Goal: Complete application form: Complete application form

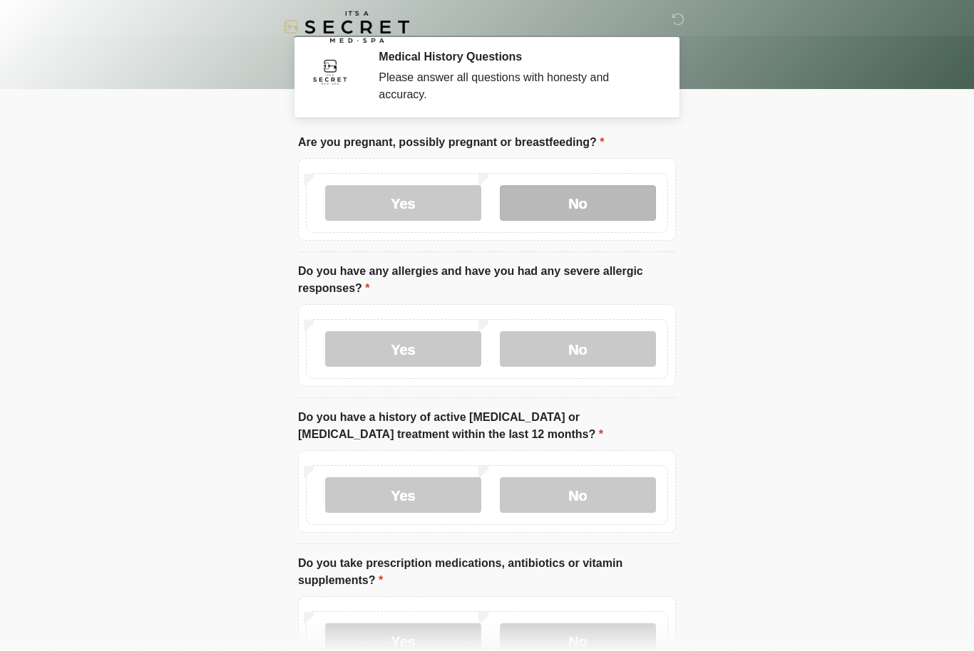
click at [585, 205] on label "No" at bounding box center [578, 203] width 156 height 36
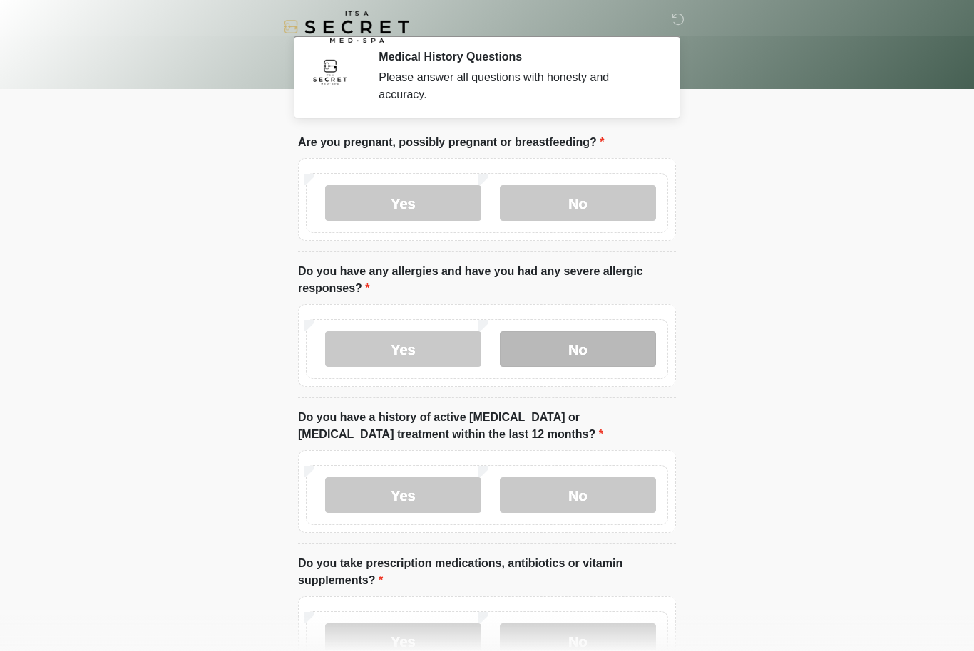
click at [621, 342] on label "No" at bounding box center [578, 349] width 156 height 36
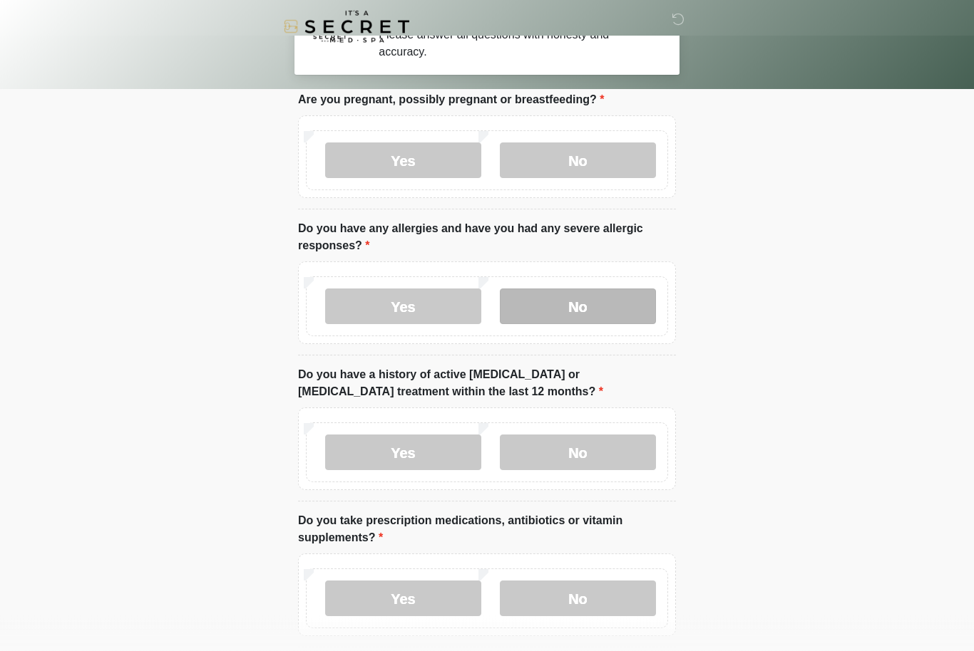
scroll to position [83, 0]
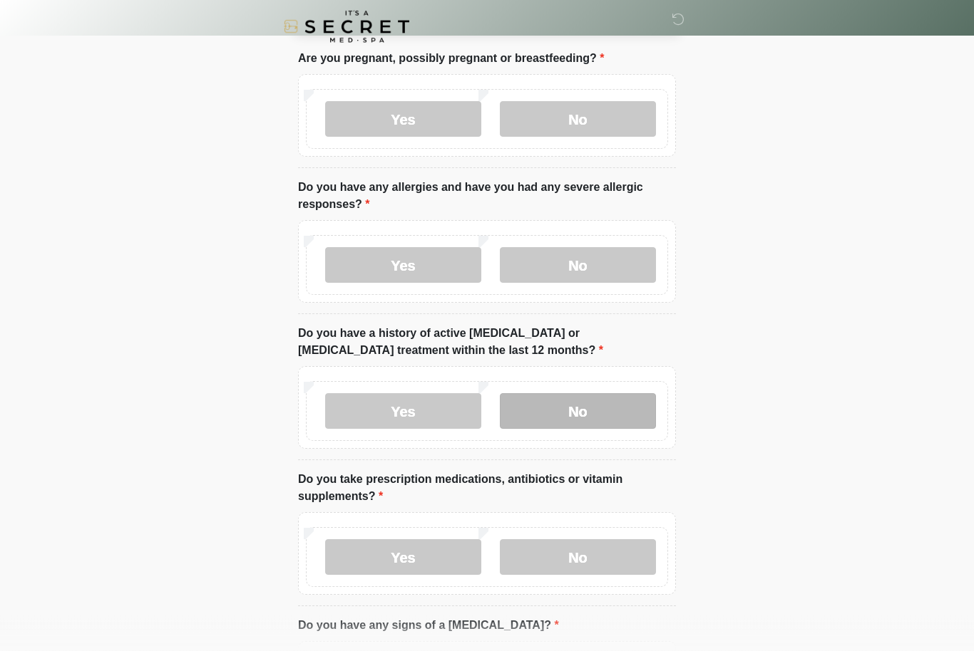
click at [619, 419] on label "No" at bounding box center [578, 412] width 156 height 36
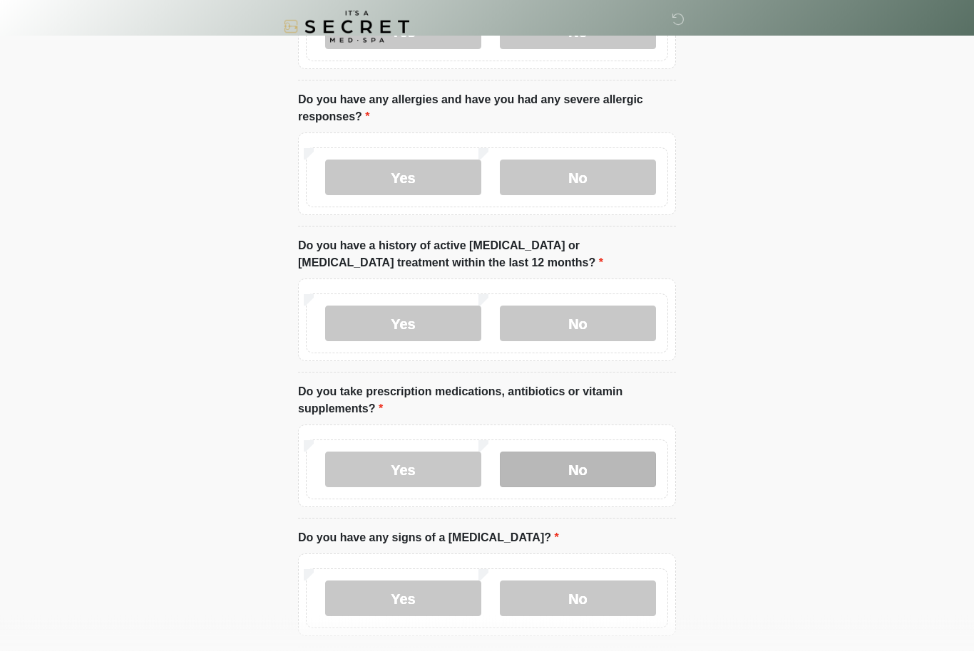
click at [622, 468] on label "No" at bounding box center [578, 471] width 156 height 36
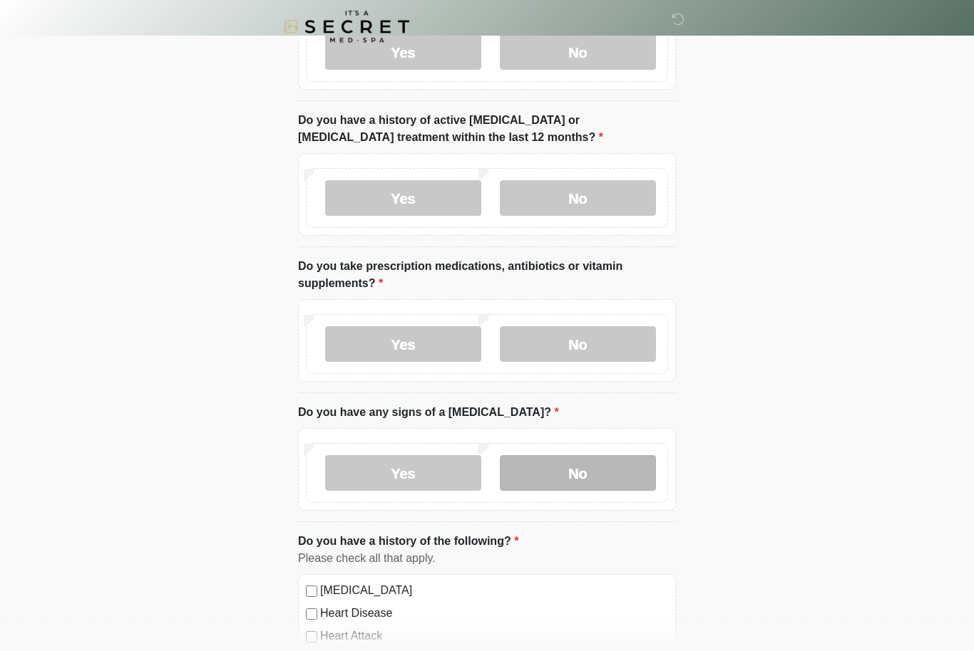
click at [626, 472] on label "No" at bounding box center [578, 474] width 156 height 36
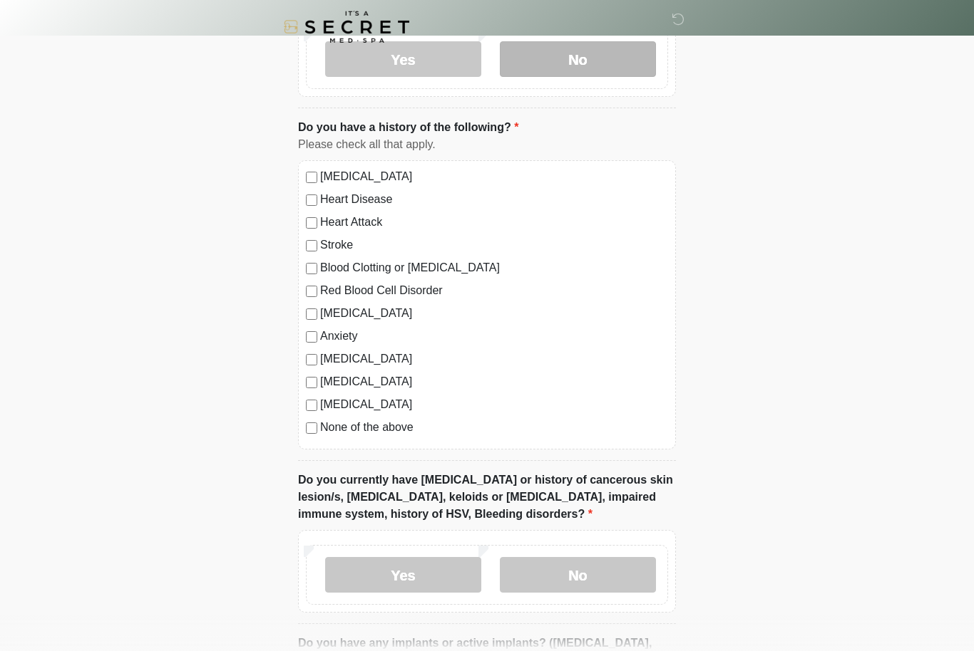
scroll to position [827, 0]
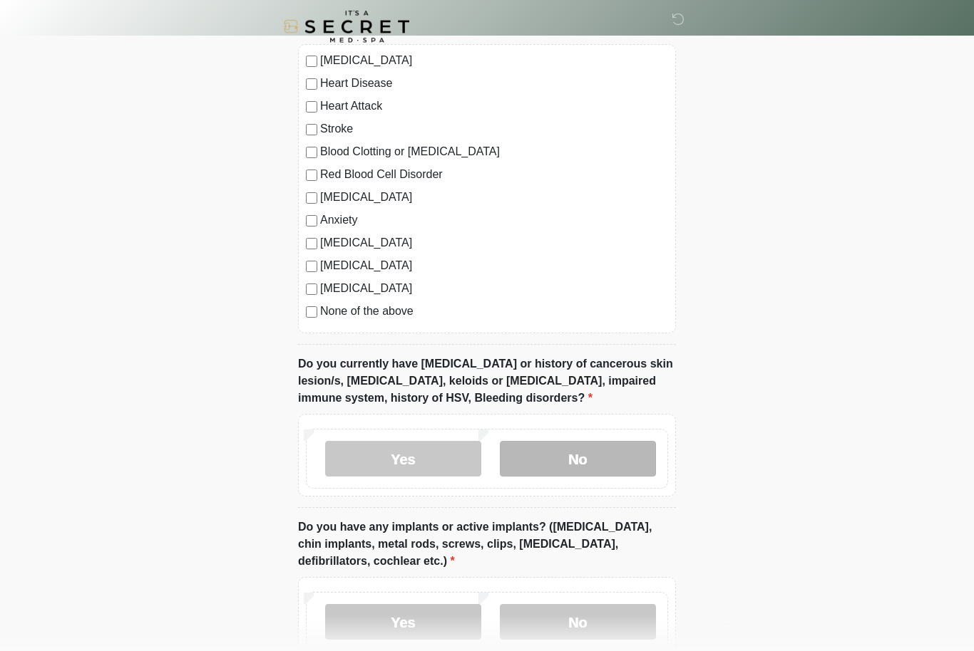
click at [618, 470] on label "No" at bounding box center [578, 460] width 156 height 36
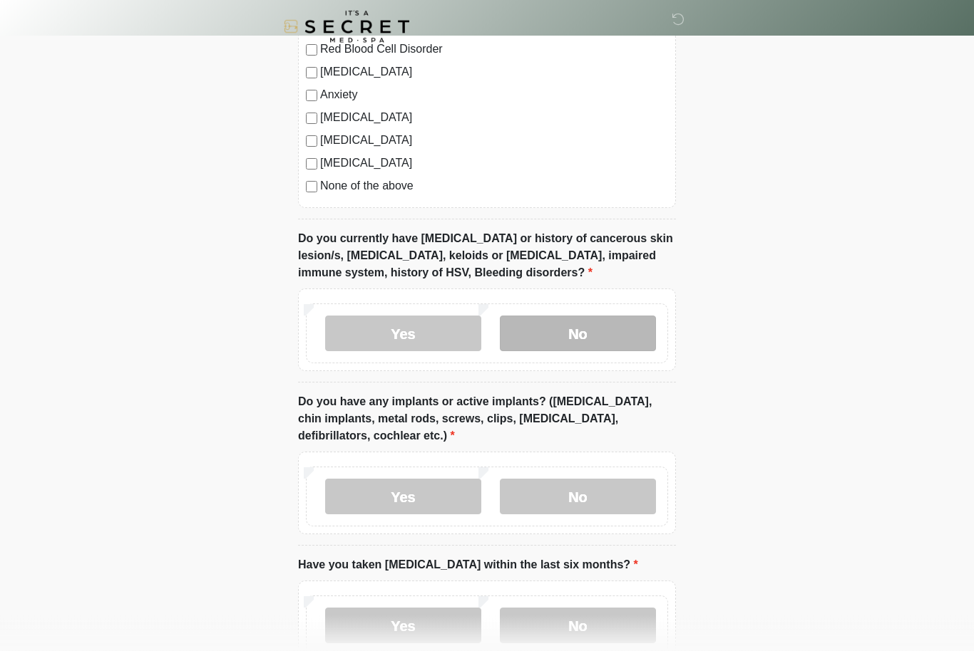
scroll to position [964, 0]
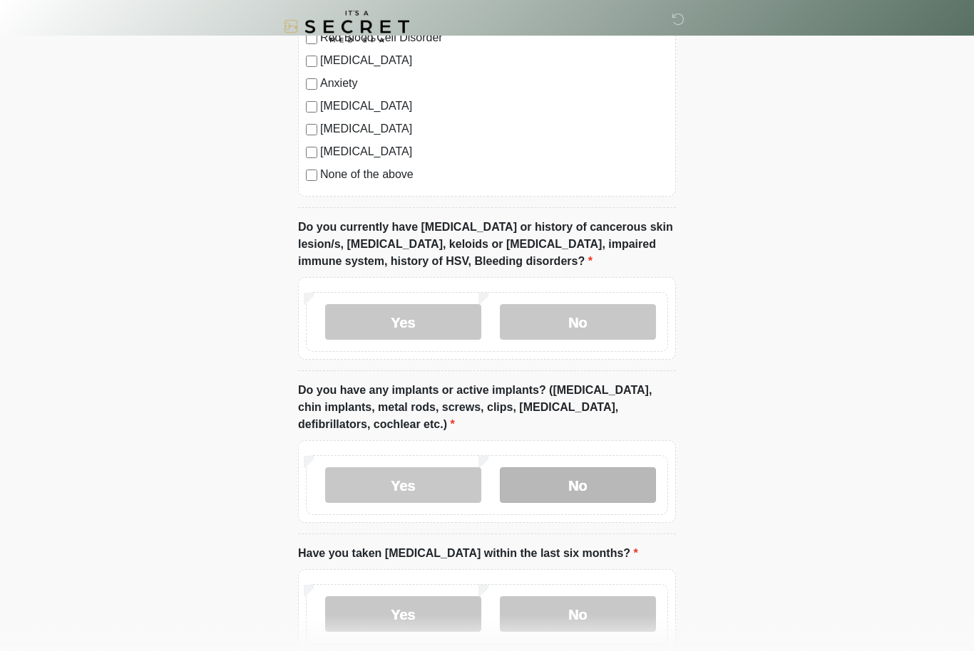
click at [617, 487] on label "No" at bounding box center [578, 486] width 156 height 36
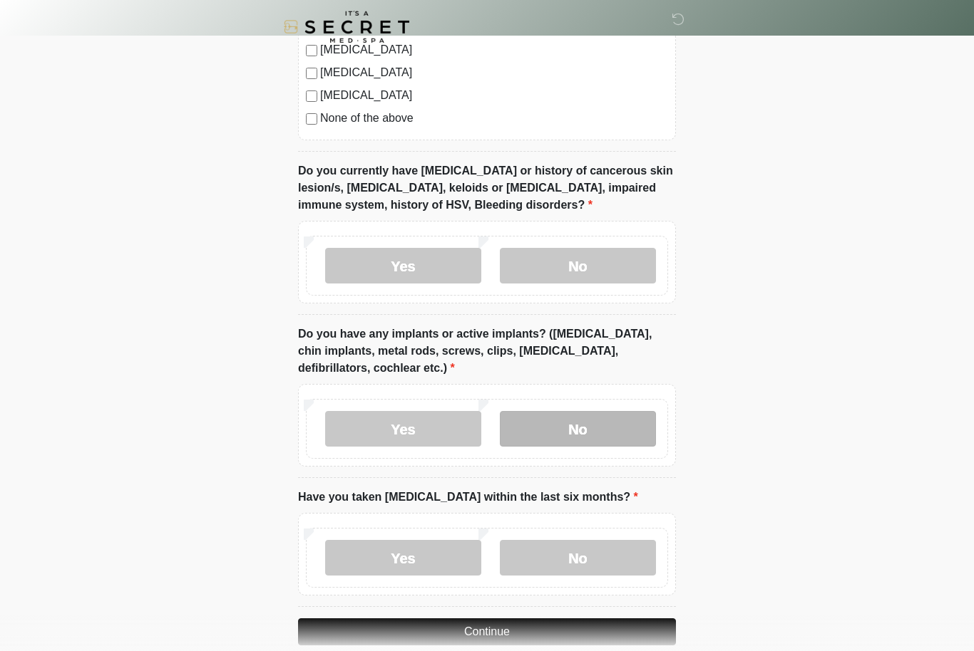
scroll to position [1042, 0]
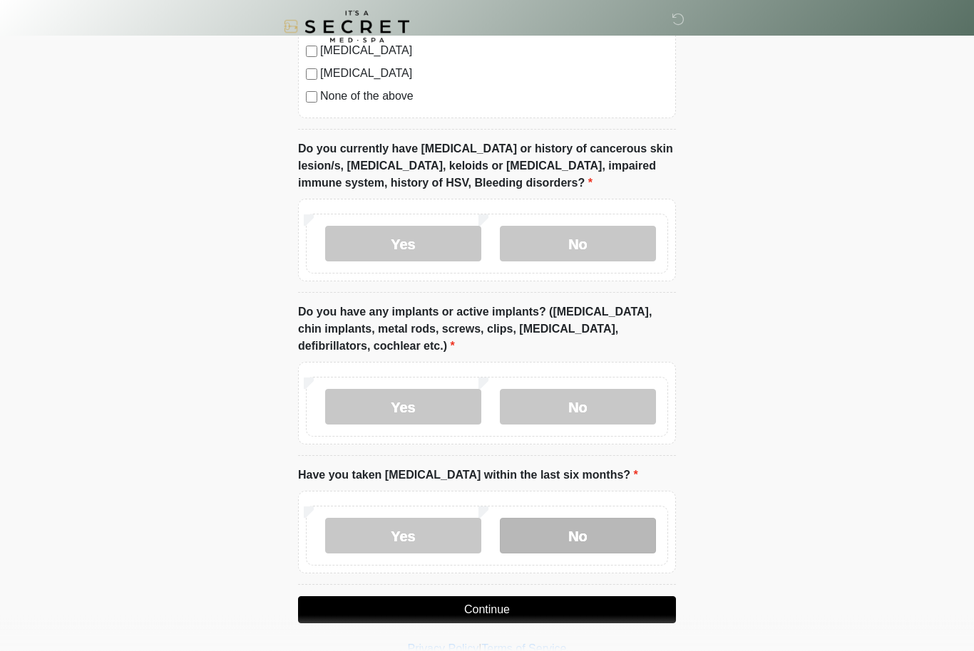
click at [609, 532] on label "No" at bounding box center [578, 537] width 156 height 36
click at [606, 619] on button "Continue" at bounding box center [487, 610] width 378 height 27
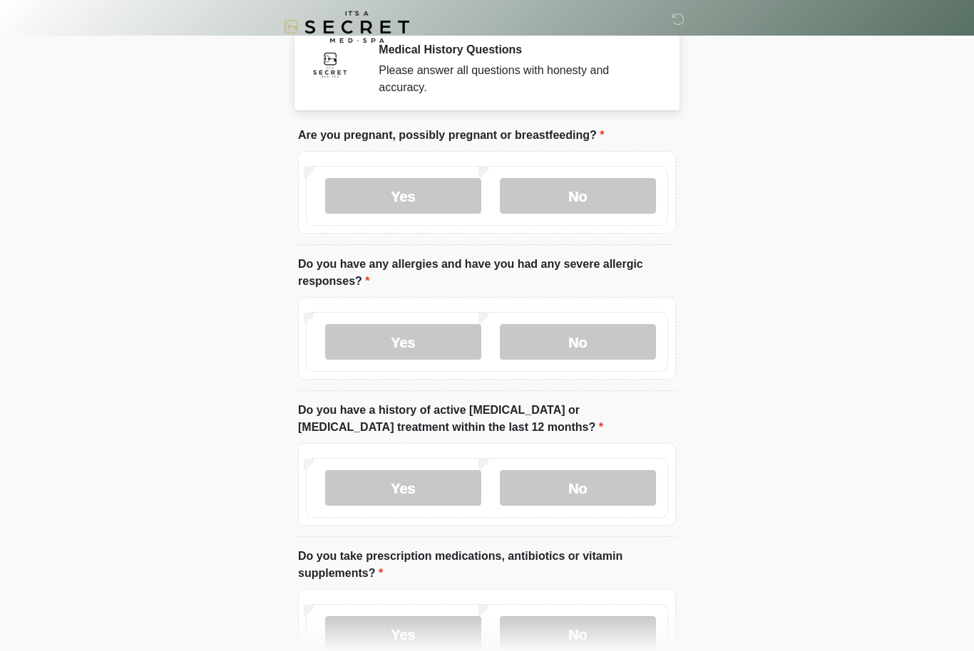
scroll to position [0, 0]
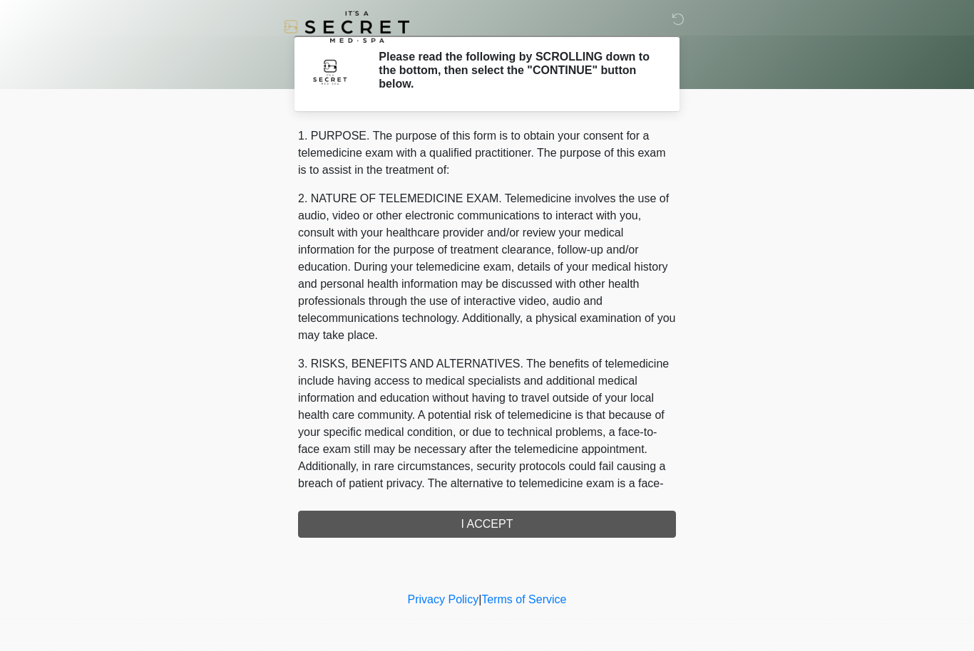
click at [598, 525] on div "1. PURPOSE. The purpose of this form is to obtain your consent for a telemedici…" at bounding box center [487, 333] width 378 height 411
click at [679, 16] on icon at bounding box center [677, 19] width 13 height 13
click at [576, 535] on div "1. PURPOSE. The purpose of this form is to obtain your consent for a telemedici…" at bounding box center [487, 333] width 378 height 411
click at [545, 538] on div "‎ ‎ Please read the following by SCROLLING down to the bottom, then select the …" at bounding box center [487, 294] width 428 height 560
click at [545, 537] on div "‎ ‎ Please read the following by SCROLLING down to the bottom, then select the …" at bounding box center [487, 294] width 428 height 560
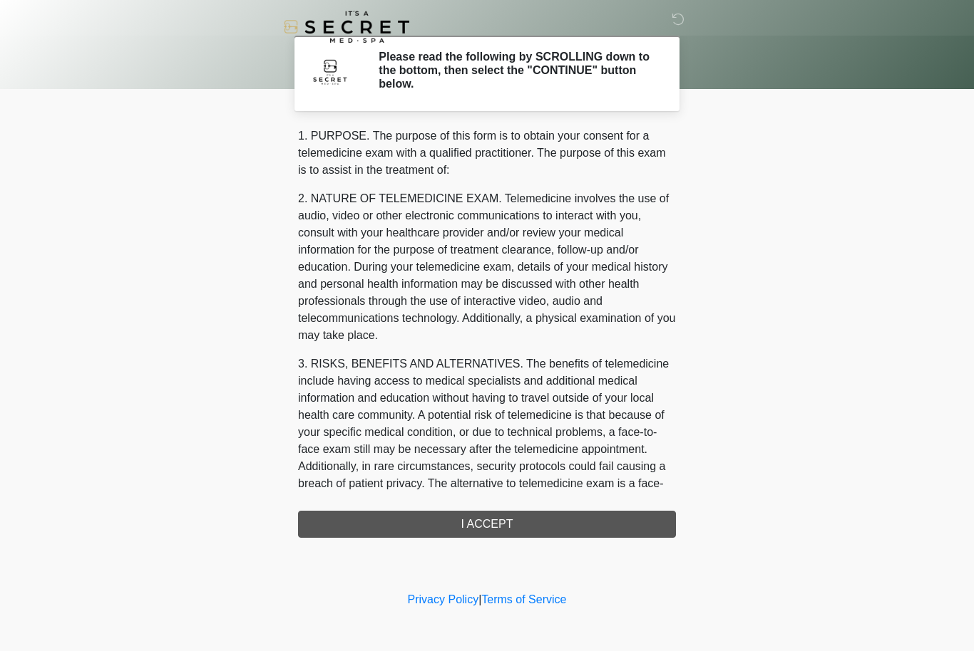
click at [512, 526] on div "1. PURPOSE. The purpose of this form is to obtain your consent for a telemedici…" at bounding box center [487, 333] width 378 height 411
click at [512, 525] on div "1. PURPOSE. The purpose of this form is to obtain your consent for a telemedici…" at bounding box center [487, 333] width 378 height 411
click at [492, 517] on div "1. PURPOSE. The purpose of this form is to obtain your consent for a telemedici…" at bounding box center [487, 333] width 378 height 411
click at [490, 520] on div "1. PURPOSE. The purpose of this form is to obtain your consent for a telemedici…" at bounding box center [487, 333] width 378 height 411
click at [558, 86] on h2 "Please read the following by SCROLLING down to the bottom, then select the "CON…" at bounding box center [516, 70] width 276 height 41
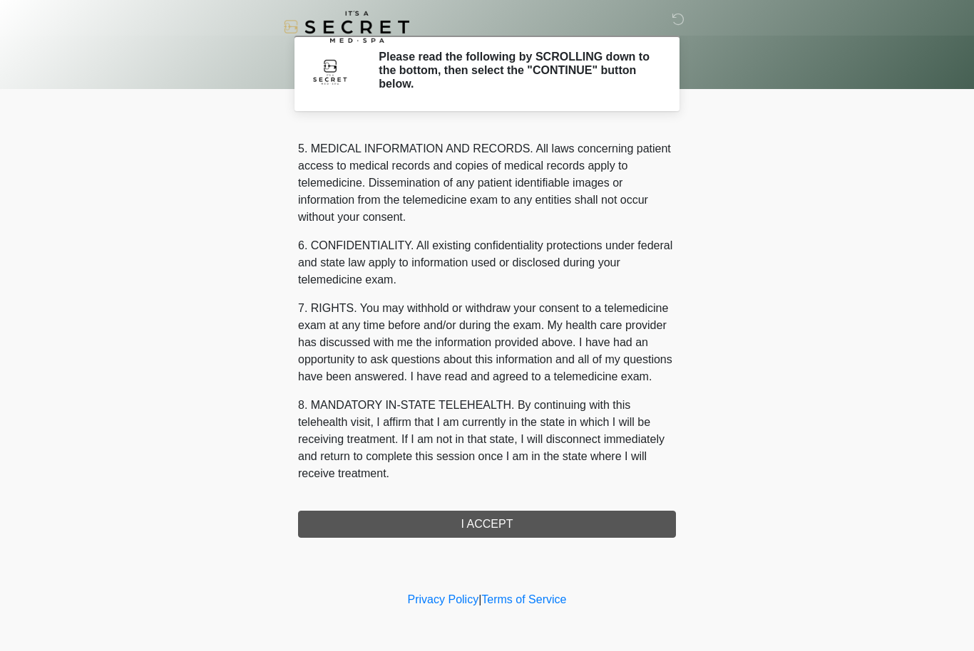
scroll to position [495, 0]
click at [538, 520] on button "I ACCEPT" at bounding box center [487, 524] width 378 height 27
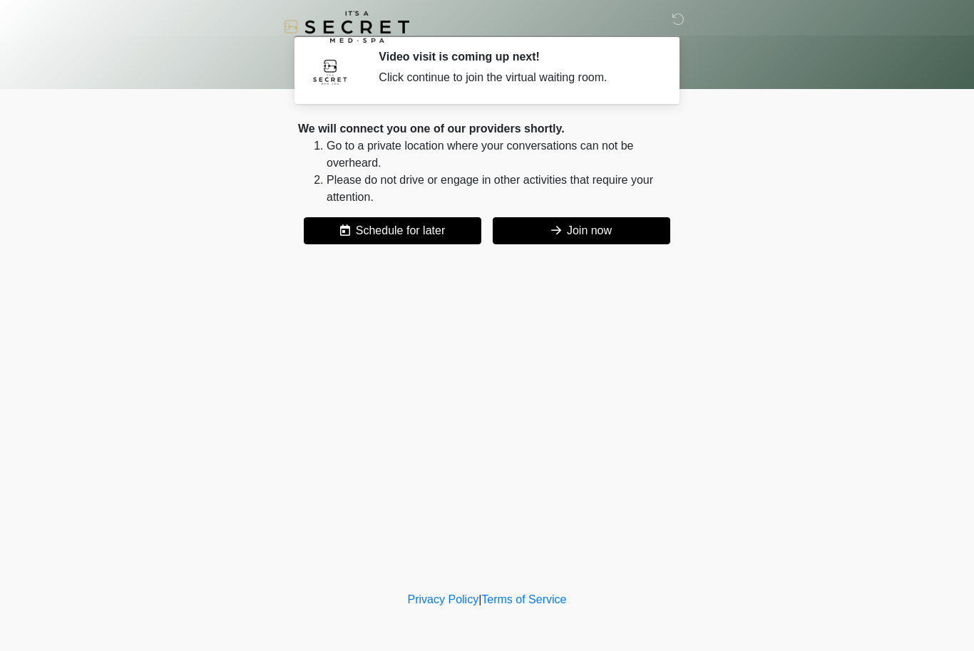
click at [614, 229] on button "Join now" at bounding box center [580, 230] width 177 height 27
